Goal: Transaction & Acquisition: Purchase product/service

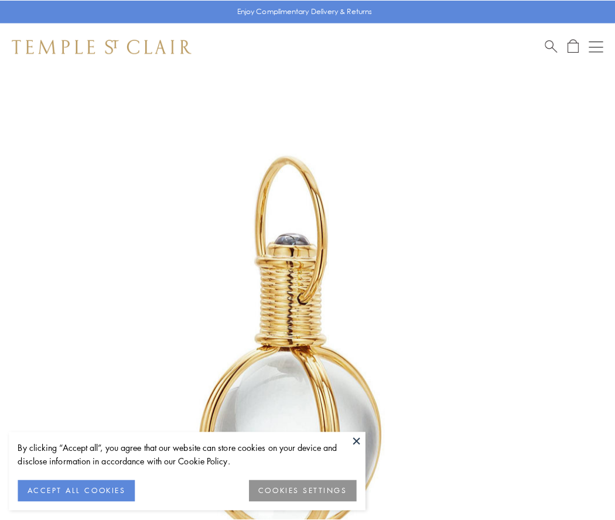
scroll to position [306, 0]
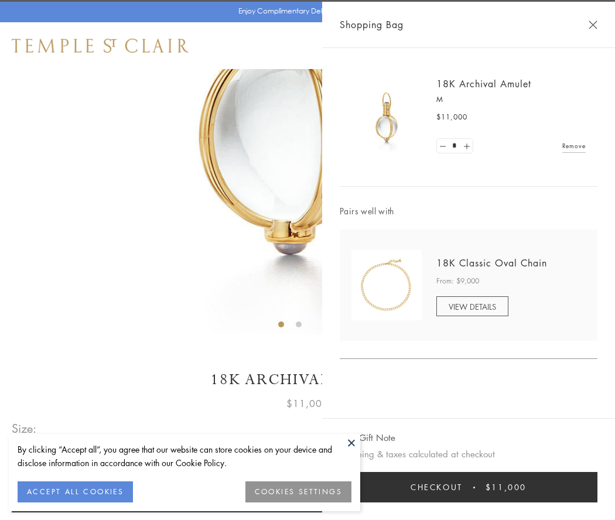
click at [469, 487] on button "Checkout $11,000" at bounding box center [469, 487] width 258 height 30
